Goal: Information Seeking & Learning: Find specific fact

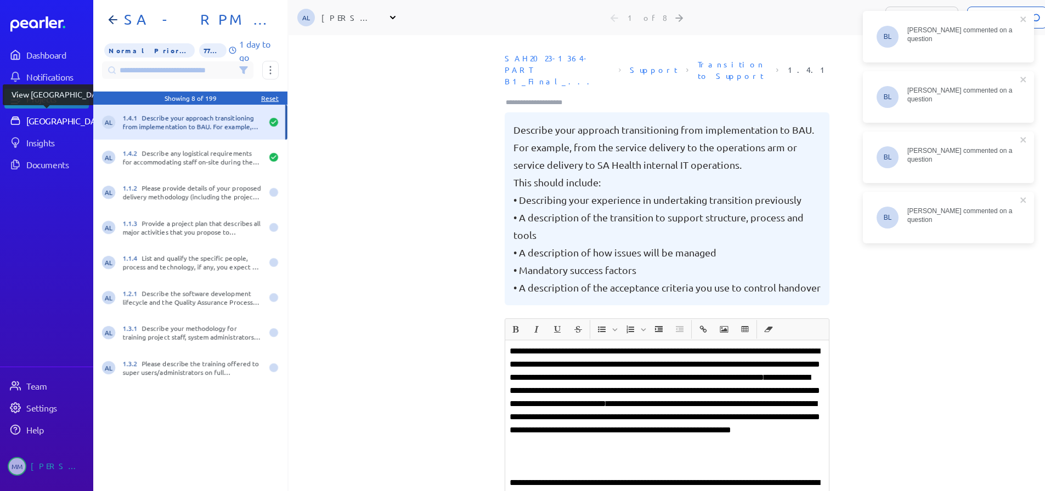
click at [37, 118] on div "[GEOGRAPHIC_DATA]" at bounding box center [67, 120] width 82 height 11
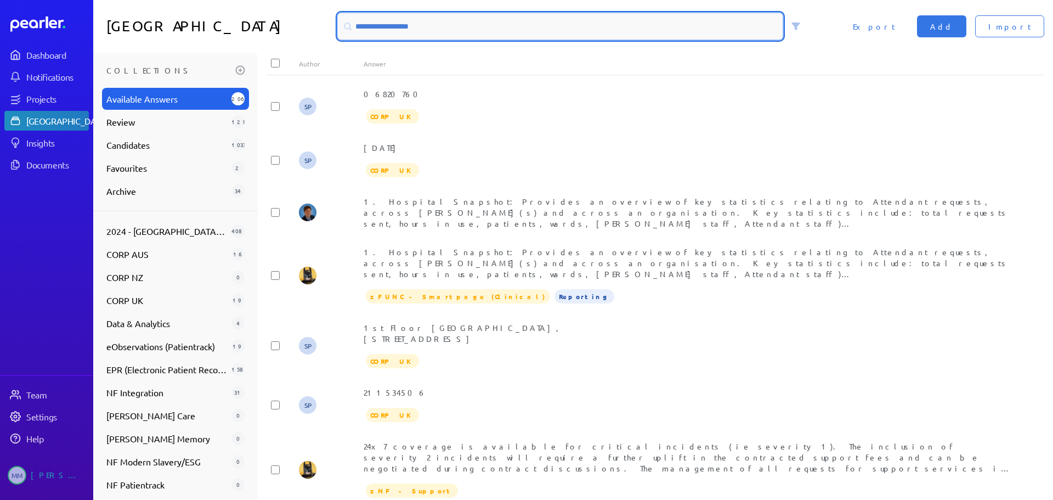
click at [377, 29] on input at bounding box center [560, 26] width 445 height 26
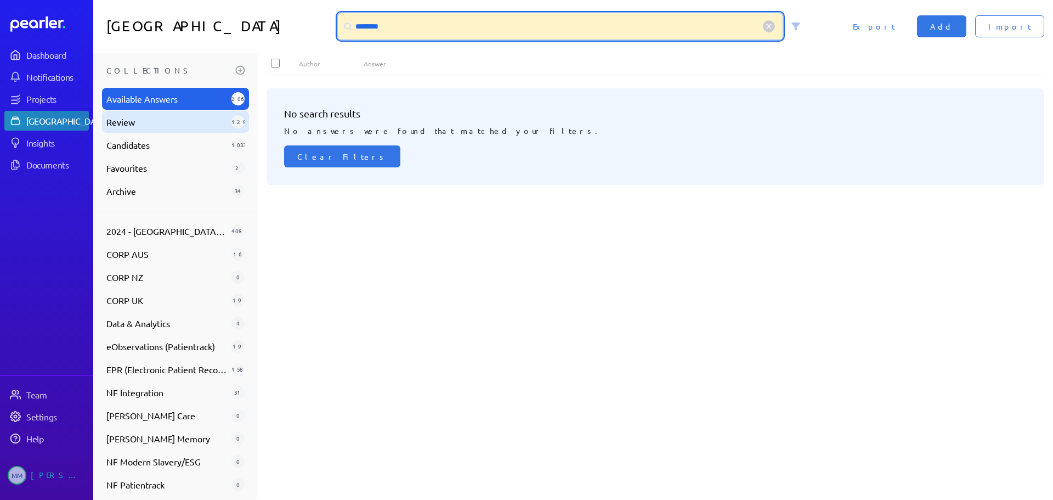
type input "********"
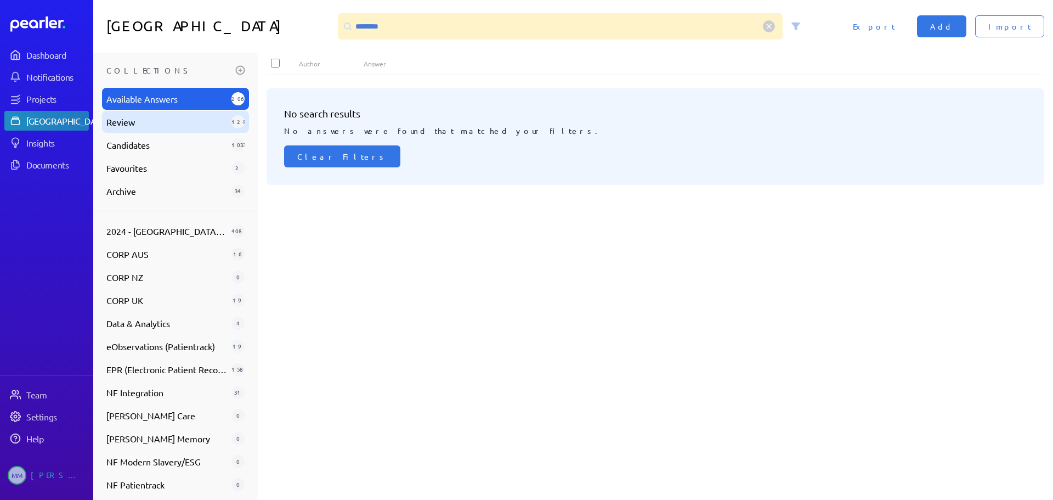
click at [125, 126] on span "Review" at bounding box center [166, 121] width 121 height 13
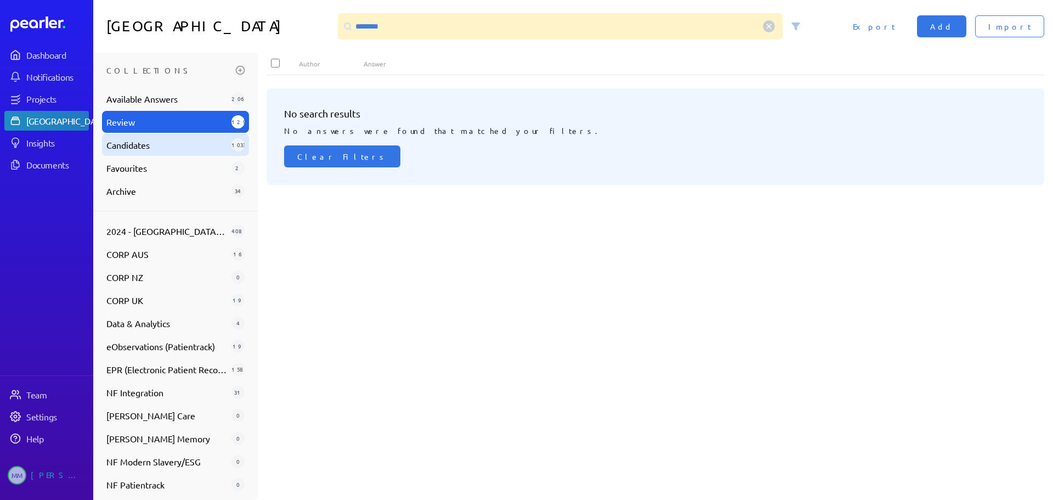
click at [127, 141] on span "Candidates" at bounding box center [166, 144] width 121 height 13
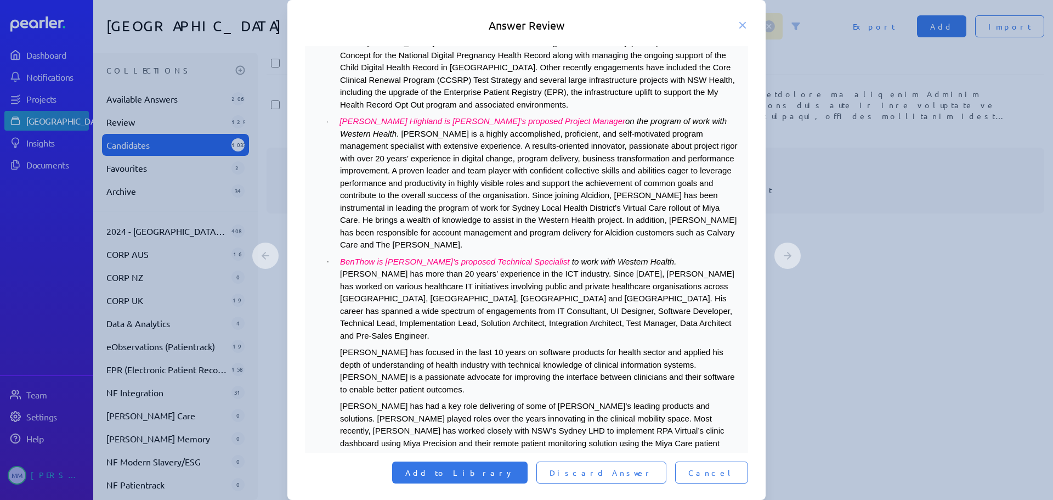
scroll to position [384, 0]
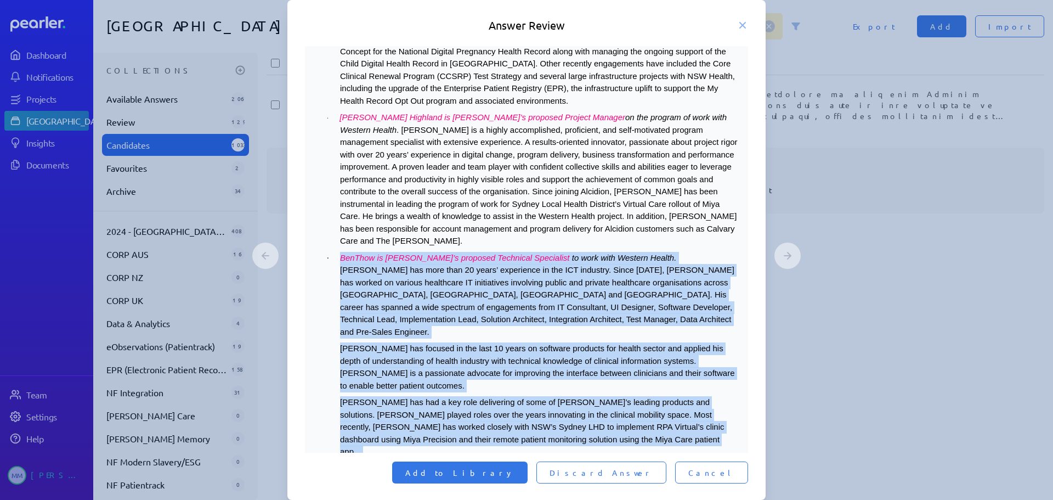
drag, startPoint x: 344, startPoint y: 209, endPoint x: 554, endPoint y: 348, distance: 252.4
click at [554, 348] on div "The following is an example of a team [PERSON_NAME] would put together to work …" at bounding box center [526, 431] width 425 height 1160
copy div "Lor Ipsu do Sitametc’a elitsedd Eiusmodte Incididunt ut labo etdo Magnaal Enima…"
click at [477, 342] on p "[PERSON_NAME] has focused in the last 10 years on software products for health …" at bounding box center [539, 366] width 399 height 49
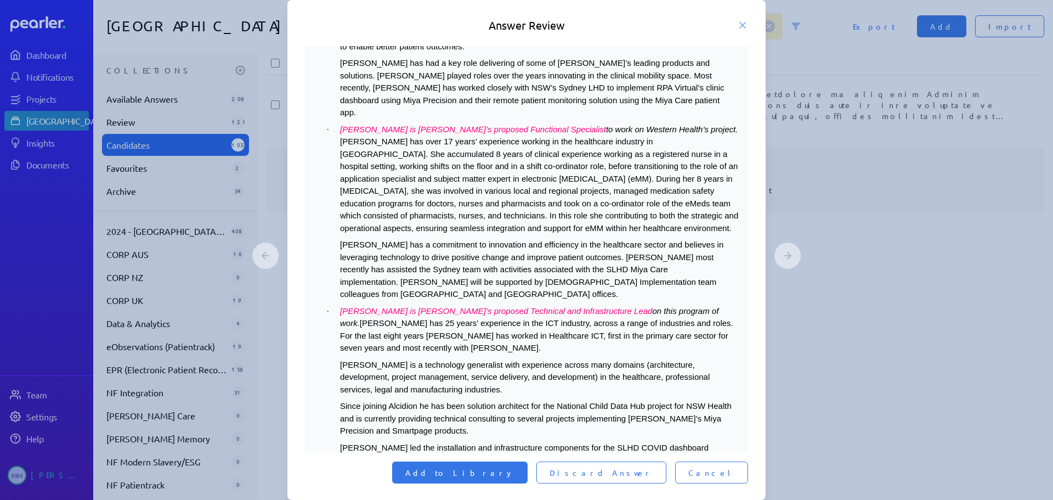
scroll to position [824, 0]
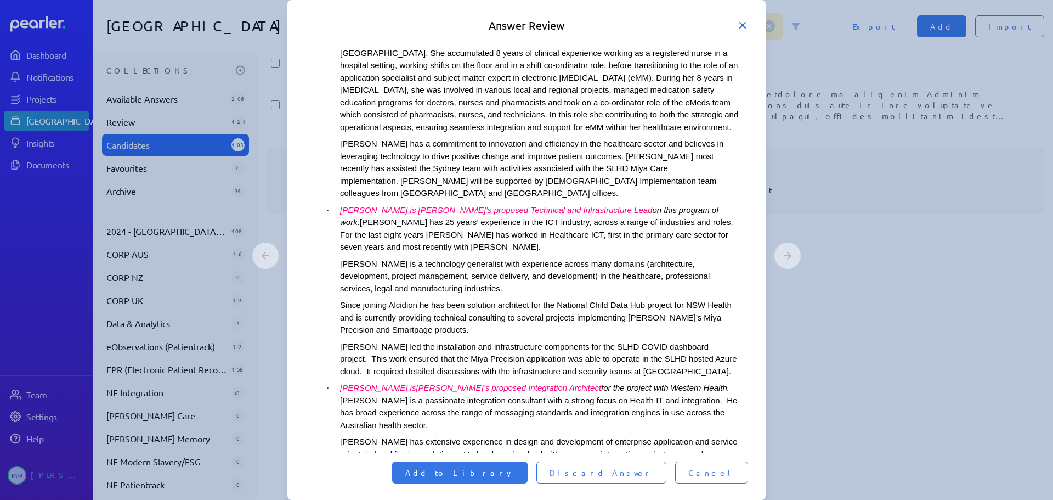
click at [741, 26] on icon at bounding box center [742, 25] width 11 height 11
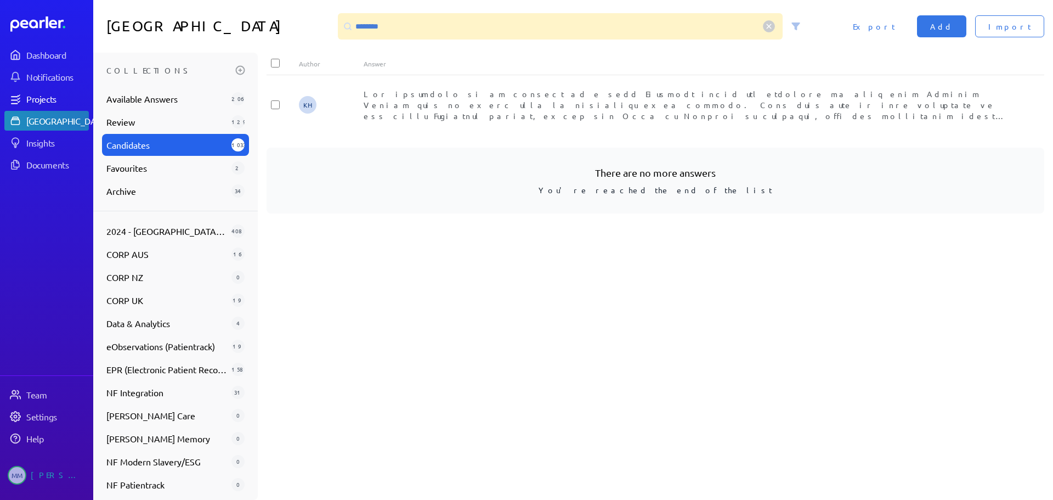
drag, startPoint x: 48, startPoint y: 95, endPoint x: 59, endPoint y: 95, distance: 11.0
click at [48, 95] on div "Projects" at bounding box center [56, 98] width 61 height 11
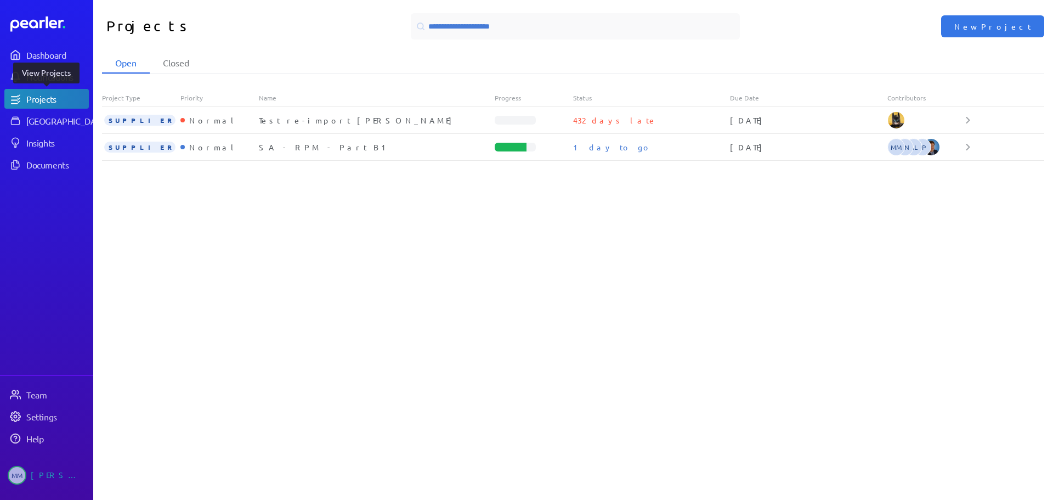
drag, startPoint x: 146, startPoint y: 241, endPoint x: 135, endPoint y: 145, distance: 96.6
click at [145, 241] on div "Open Closed Project Type Priority Name Progress Status Due Date Contributors SU…" at bounding box center [573, 276] width 960 height 447
